Goal: Use online tool/utility: Utilize a website feature to perform a specific function

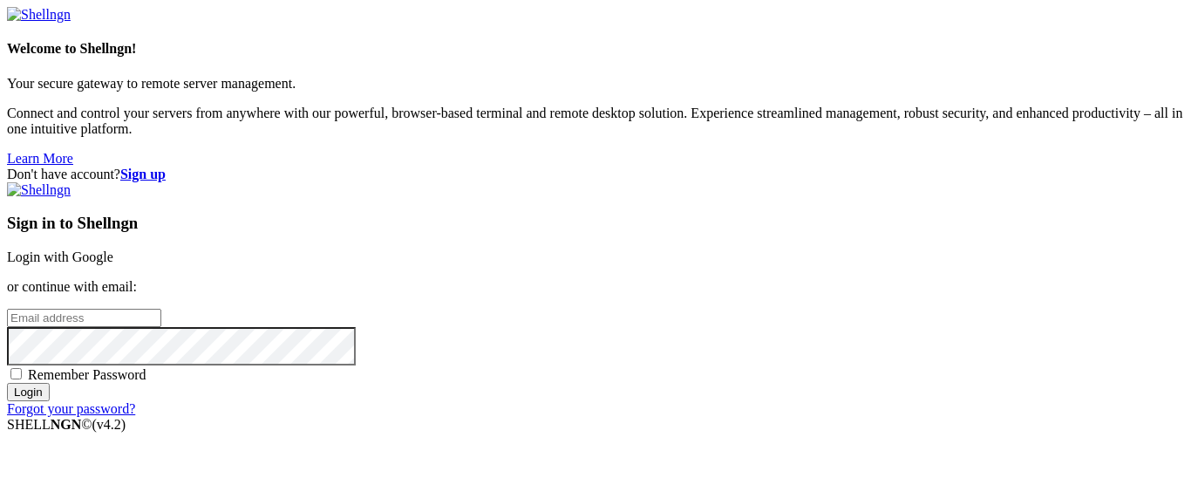
click at [113, 249] on link "Login with Google" at bounding box center [60, 256] width 106 height 15
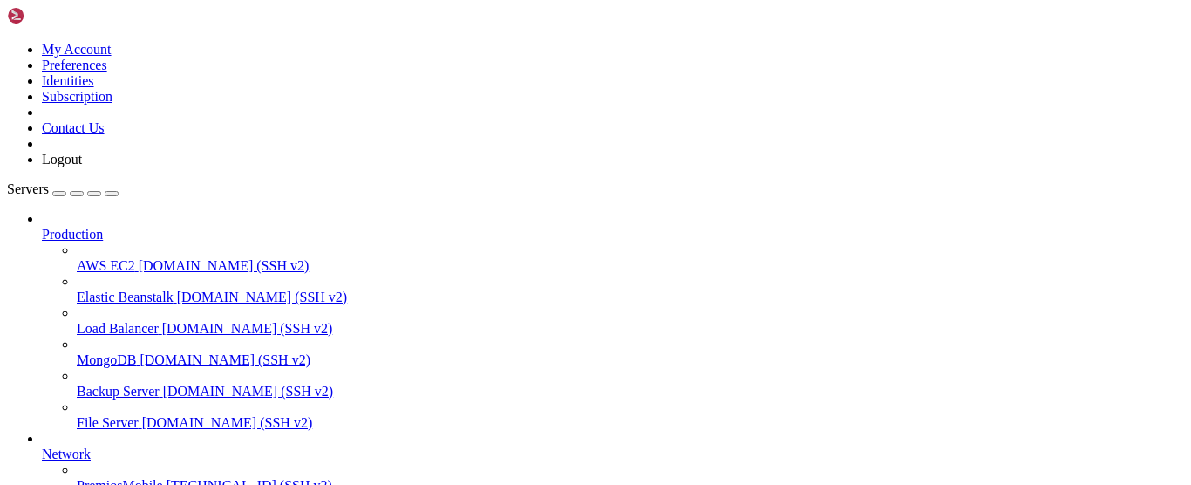
scroll to position [265, 0]
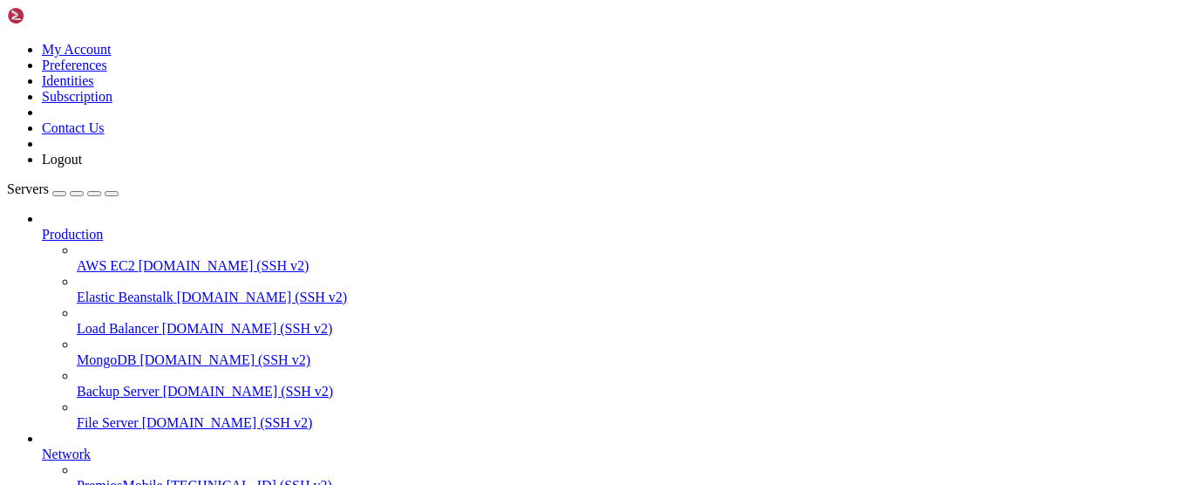
scroll to position [377, 0]
drag, startPoint x: 16, startPoint y: 1036, endPoint x: 26, endPoint y: 1186, distance: 150.4
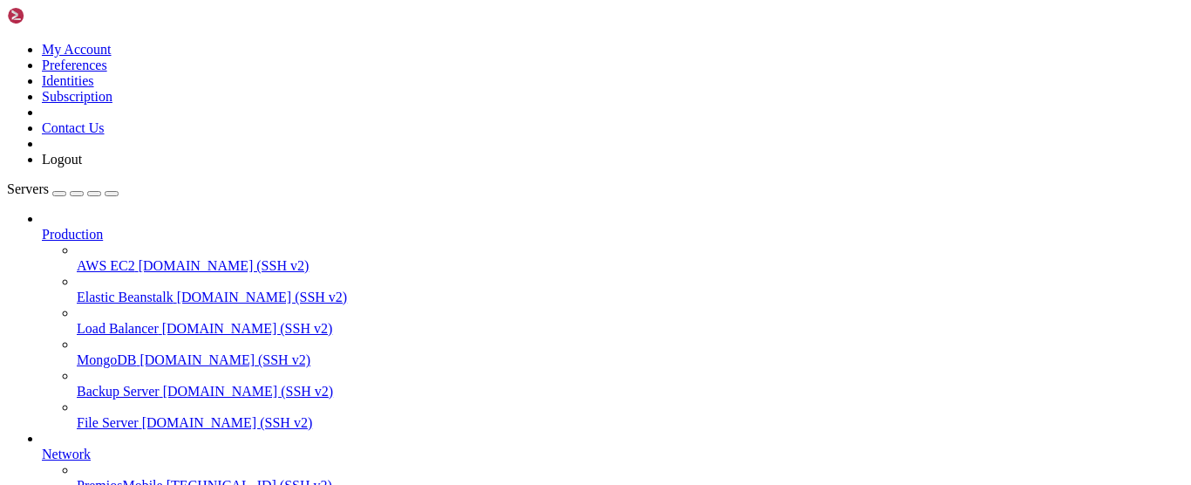
copy div "server { root /var/www/html; server_name [DOMAIN_NAME]; location / { proxy_pass…"
drag, startPoint x: 64, startPoint y: 1147, endPoint x: 797, endPoint y: 1147, distance: 733.4
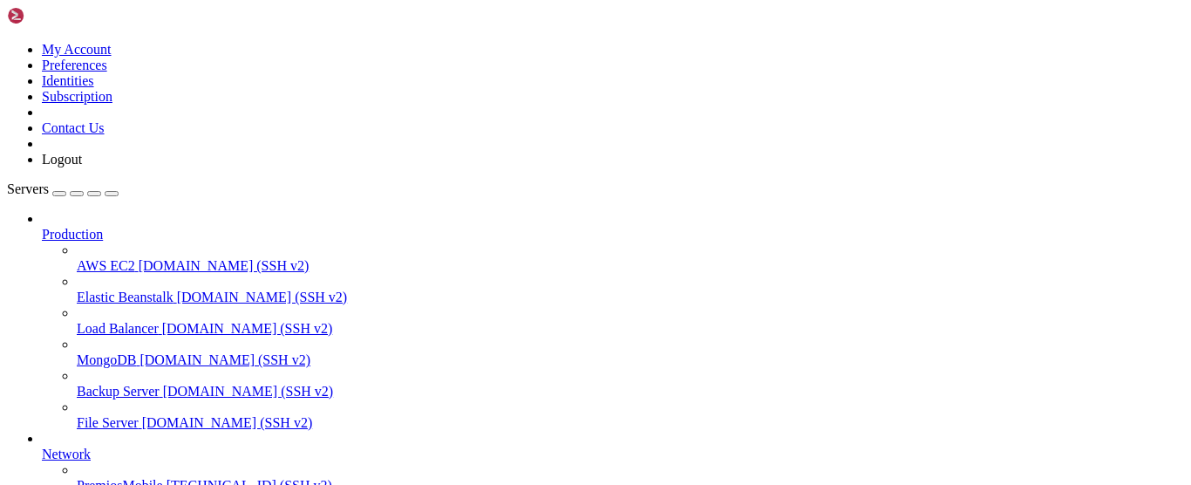
copy x-row "sudo ln -s /etc/nginx/sites-available/[DOMAIN_NAME] /etc/nginx/sites-enabled/"
